Goal: Task Accomplishment & Management: Complete application form

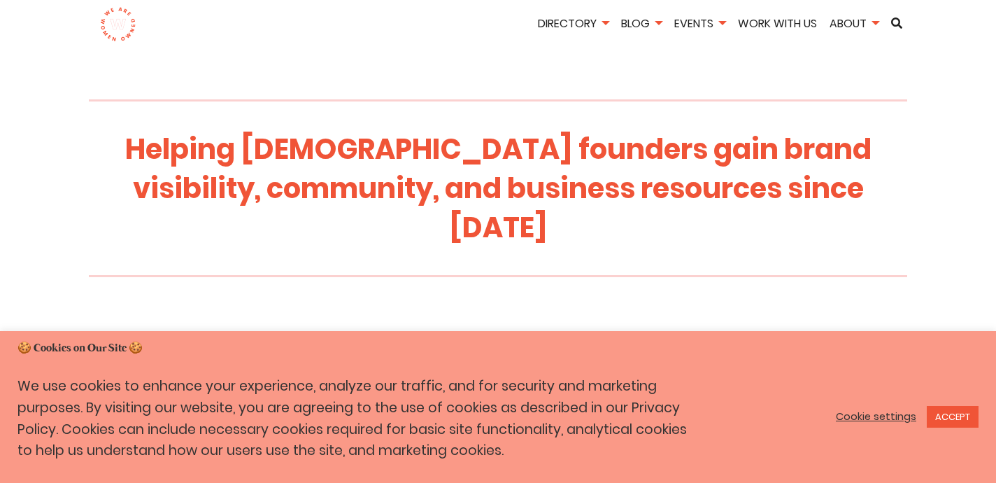
scroll to position [451, 0]
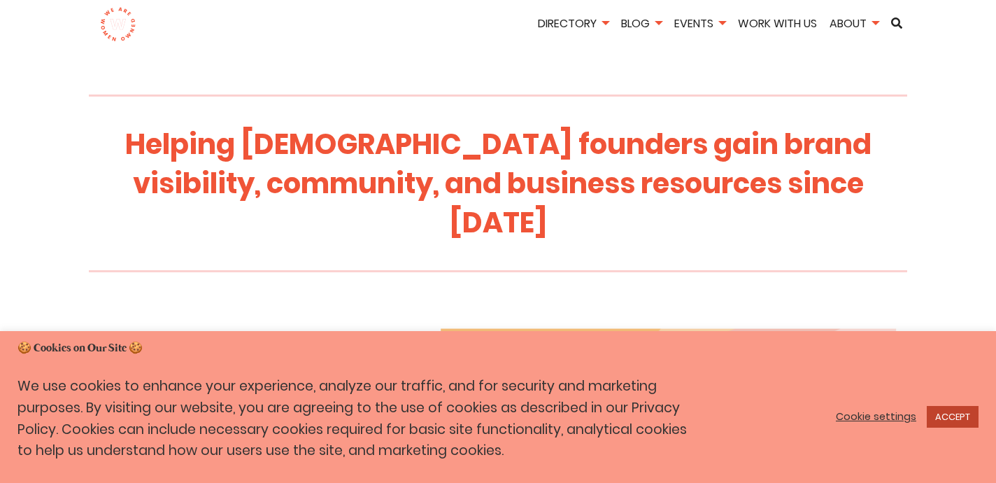
click at [955, 421] on link "ACCEPT" at bounding box center [953, 417] width 52 height 22
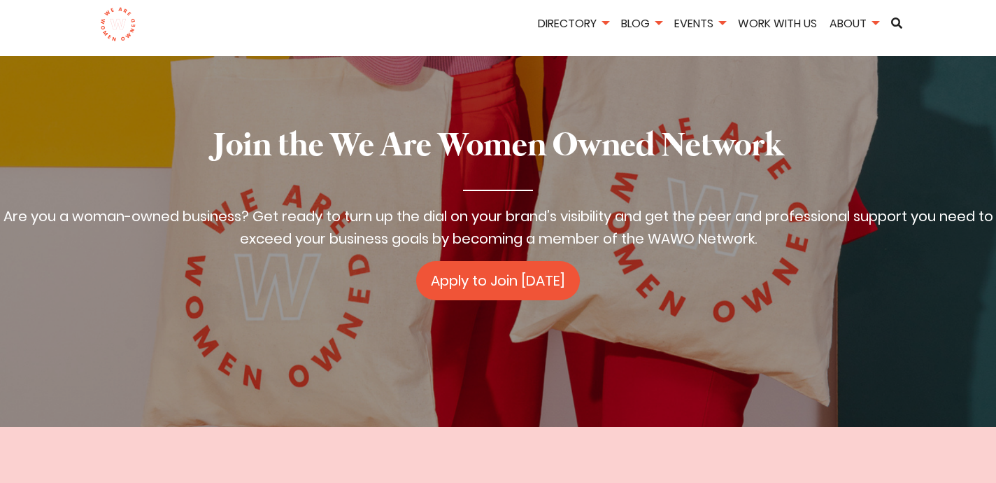
scroll to position [2275, 0]
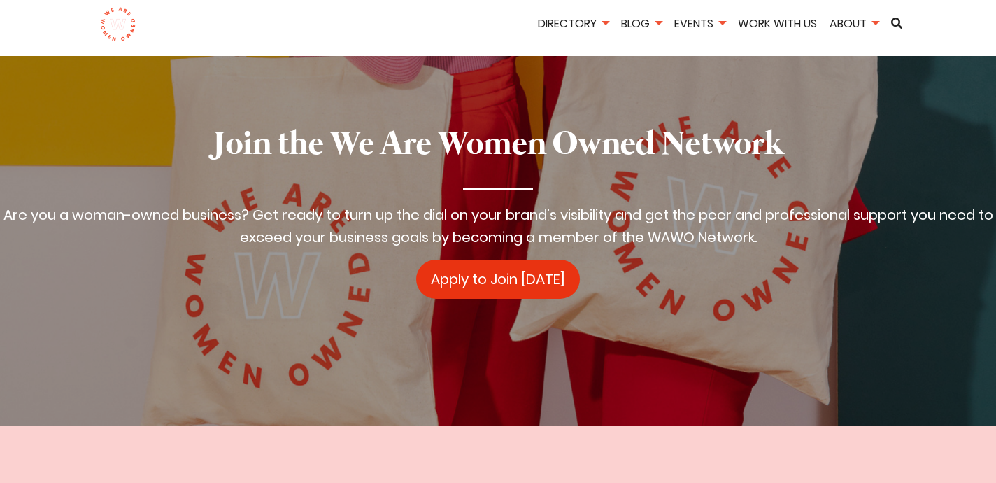
click at [478, 260] on link "Apply to Join Today" at bounding box center [498, 279] width 164 height 39
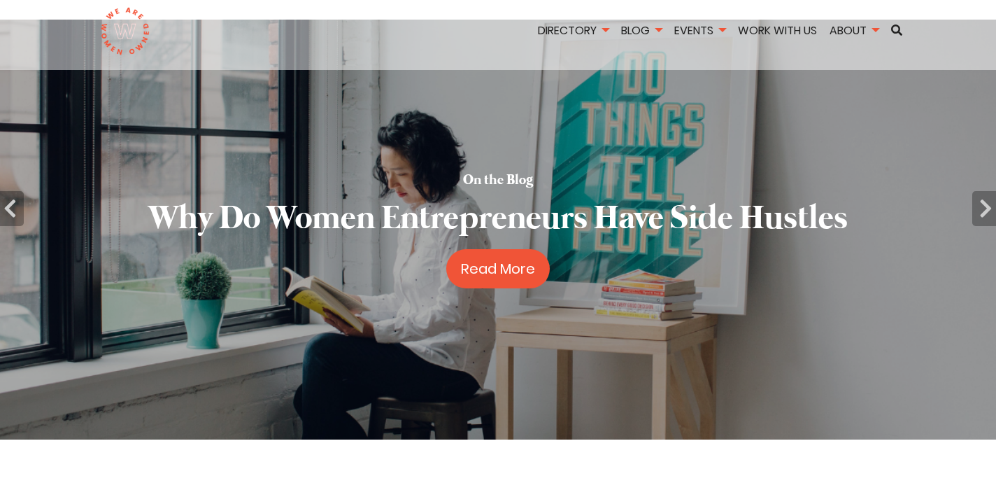
scroll to position [0, 0]
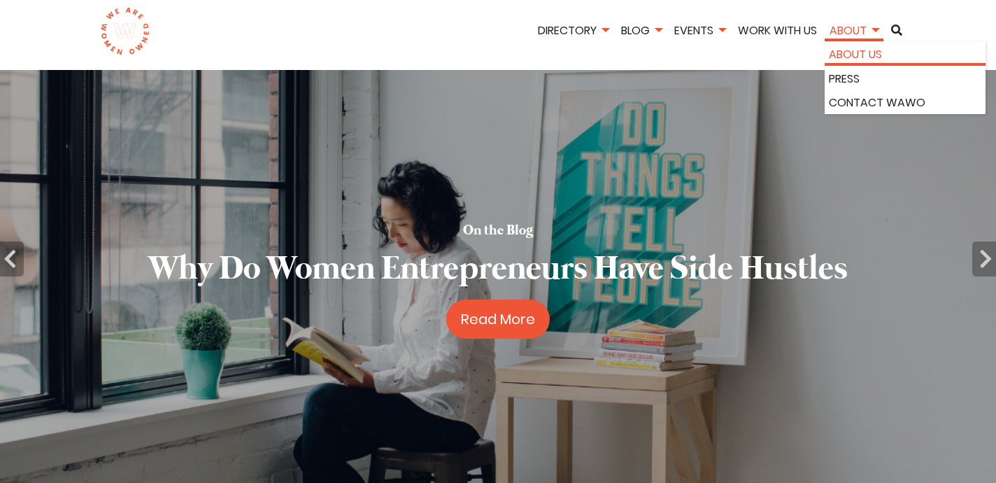
click at [851, 55] on link "About Us" at bounding box center [905, 54] width 152 height 18
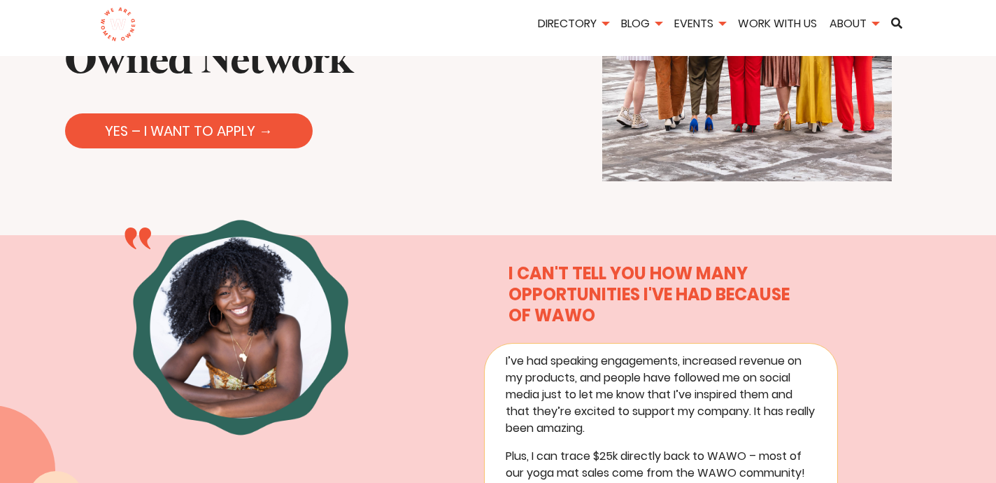
scroll to position [281, 0]
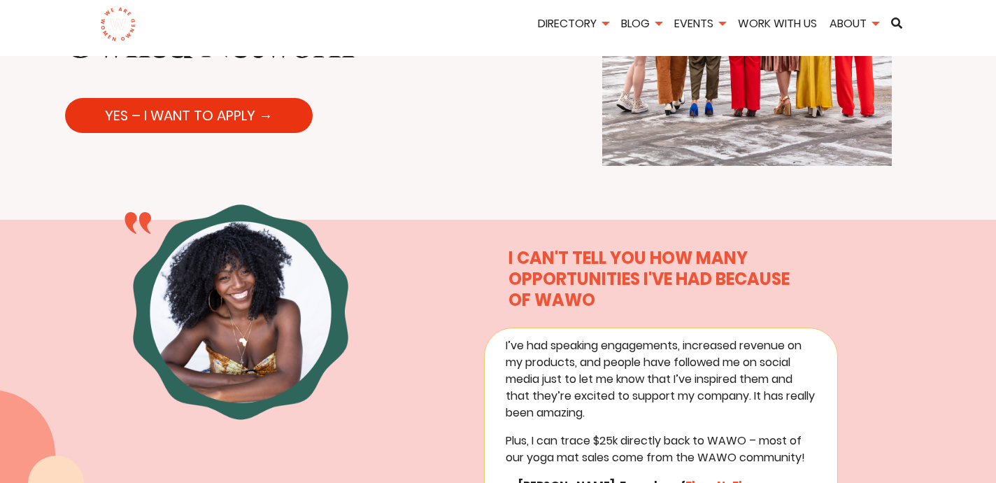
click at [236, 119] on link "YES – I WANT TO APPLY →" at bounding box center [189, 115] width 248 height 35
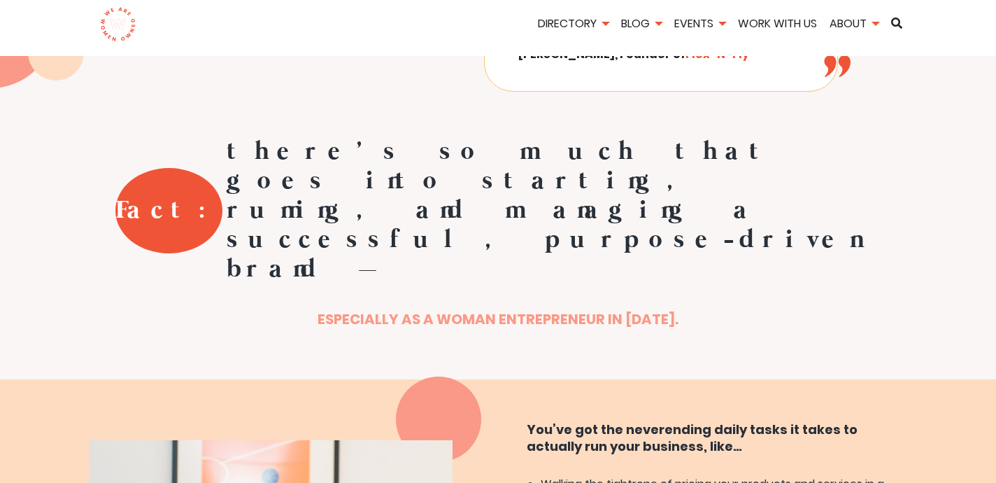
scroll to position [0, 0]
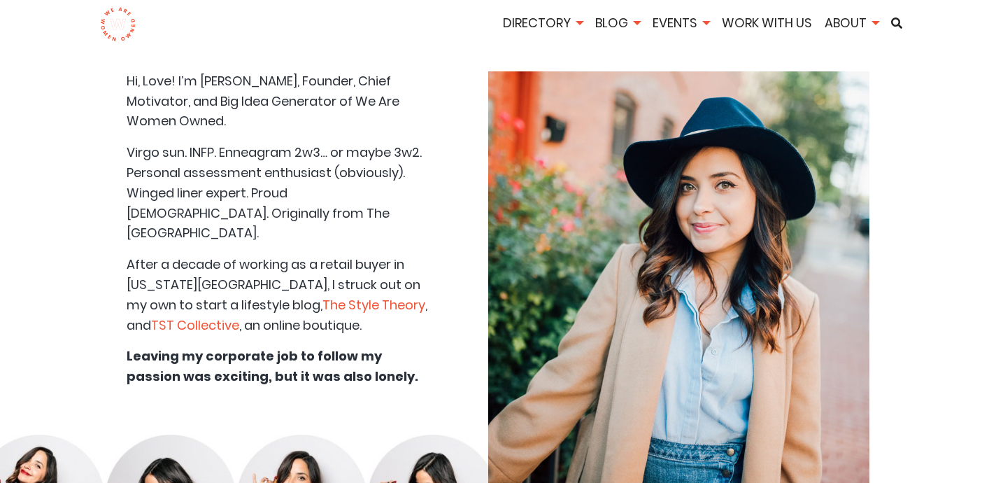
scroll to position [3840, 0]
